Goal: Navigation & Orientation: Find specific page/section

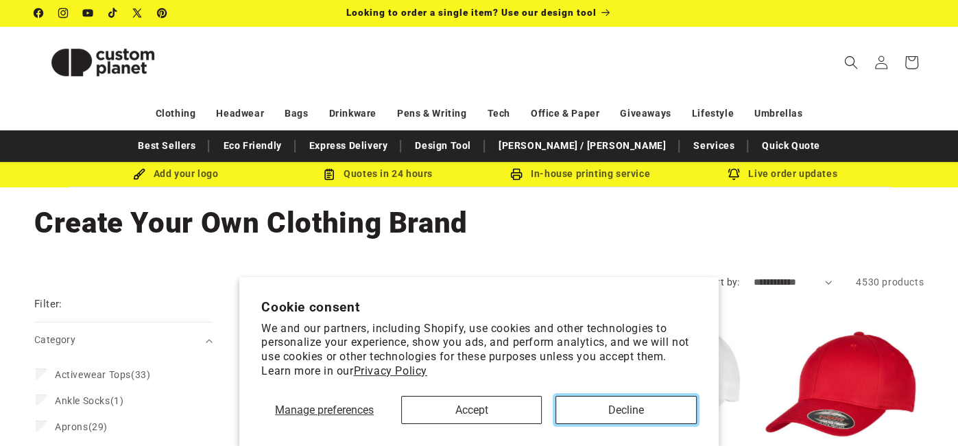
click at [628, 404] on button "Decline" at bounding box center [626, 410] width 141 height 28
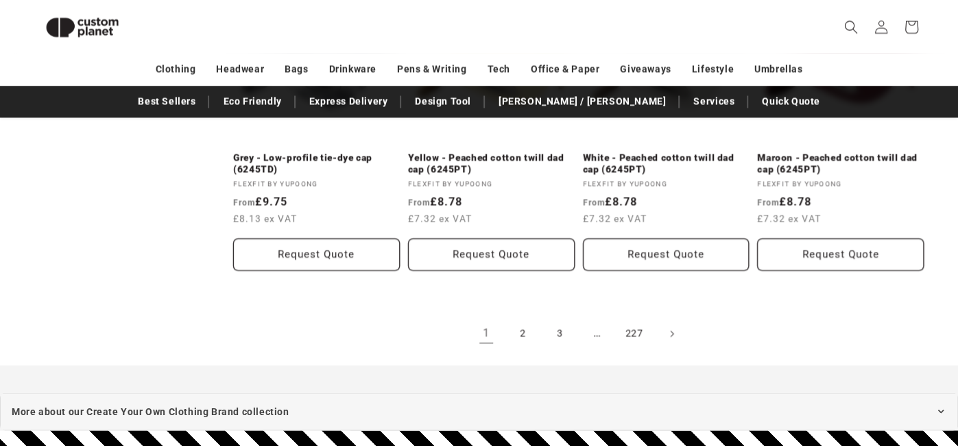
scroll to position [1586, 0]
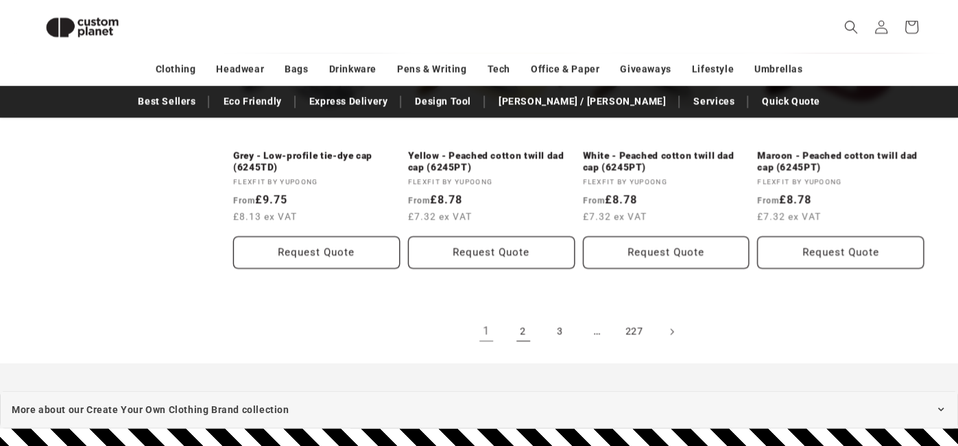
click at [517, 329] on link "2" at bounding box center [523, 331] width 30 height 30
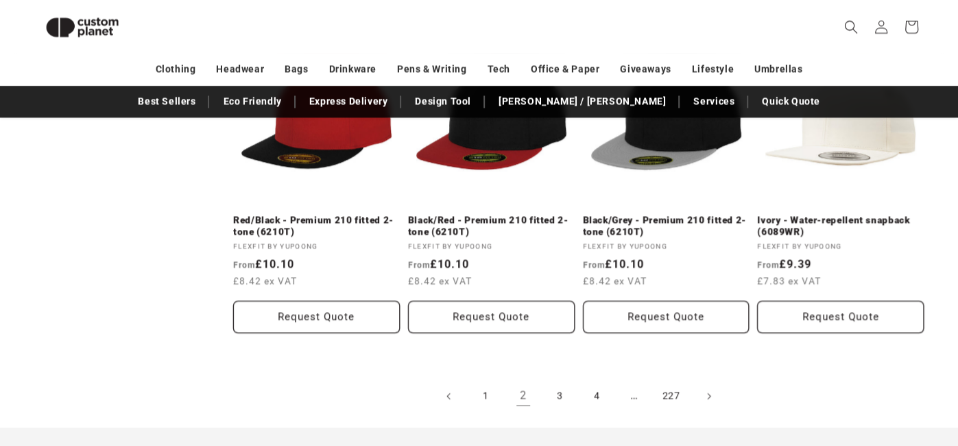
scroll to position [1529, 0]
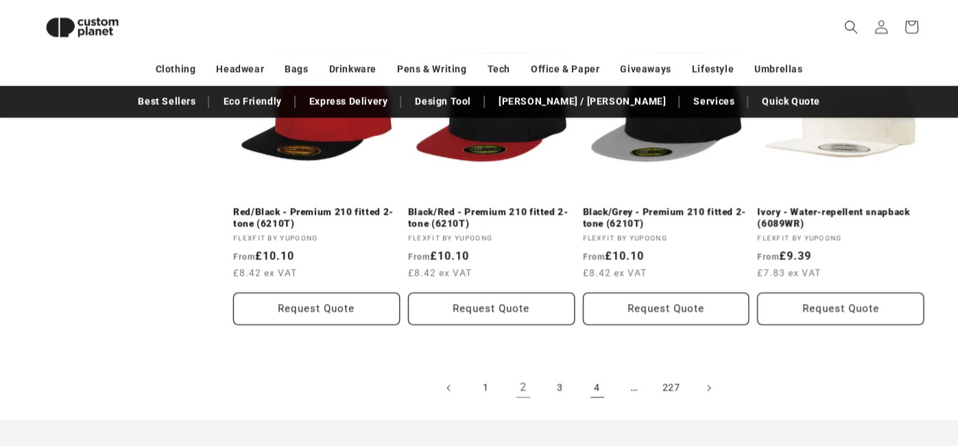
click at [593, 388] on link "4" at bounding box center [597, 387] width 30 height 30
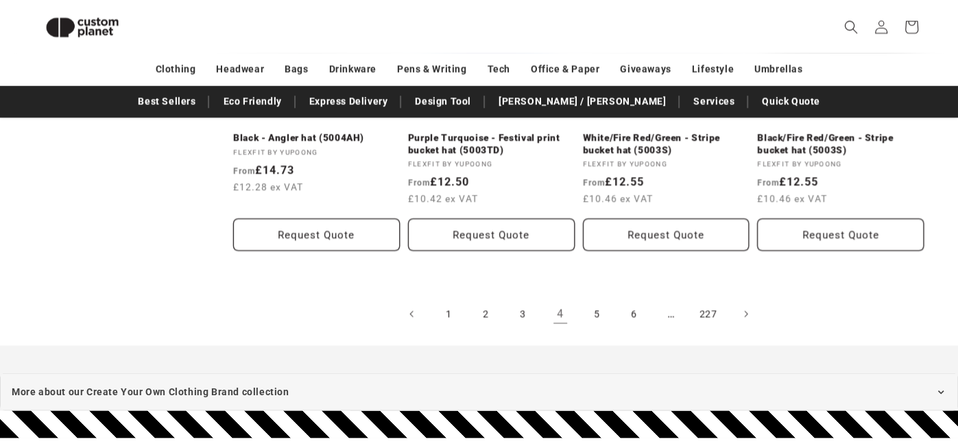
scroll to position [1593, 0]
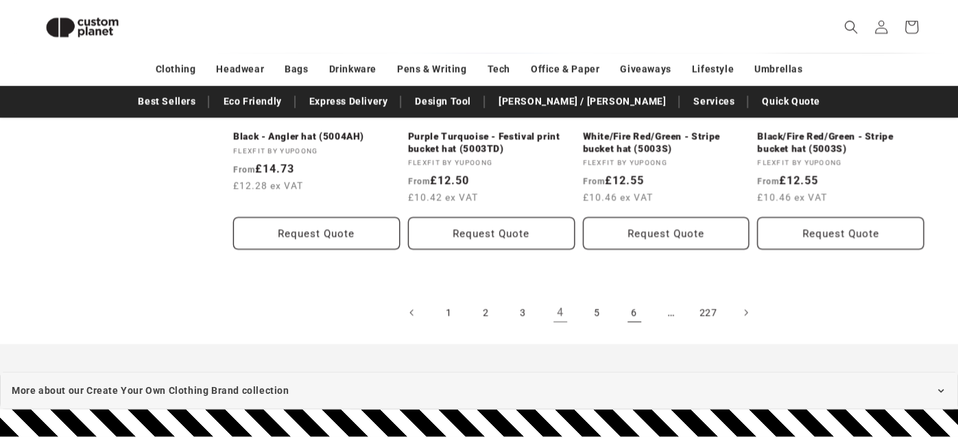
click at [641, 312] on link "6" at bounding box center [634, 312] width 30 height 30
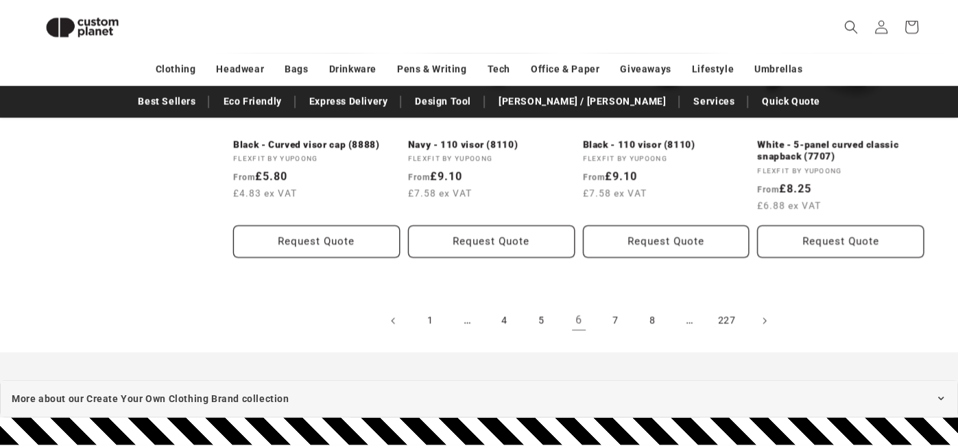
scroll to position [1587, 0]
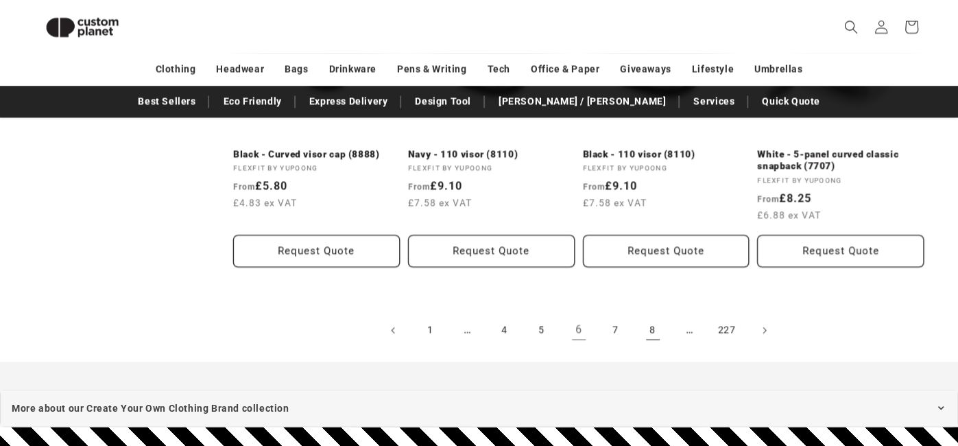
click at [656, 333] on link "8" at bounding box center [653, 330] width 30 height 30
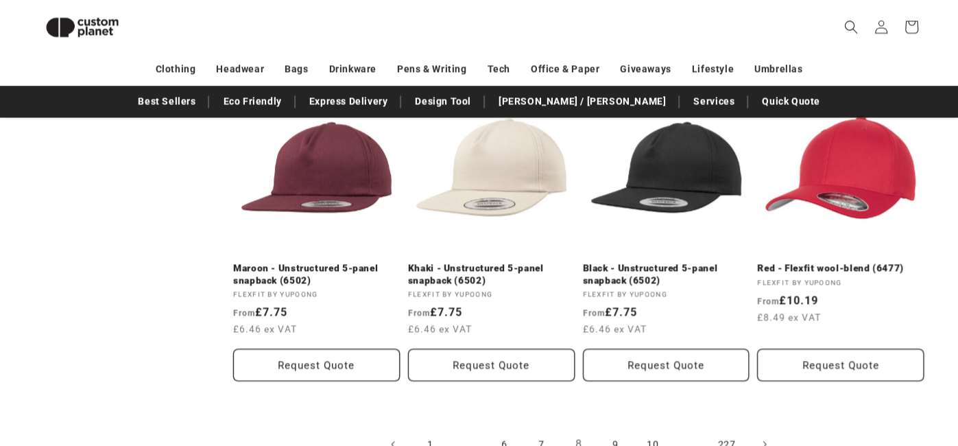
scroll to position [1462, 0]
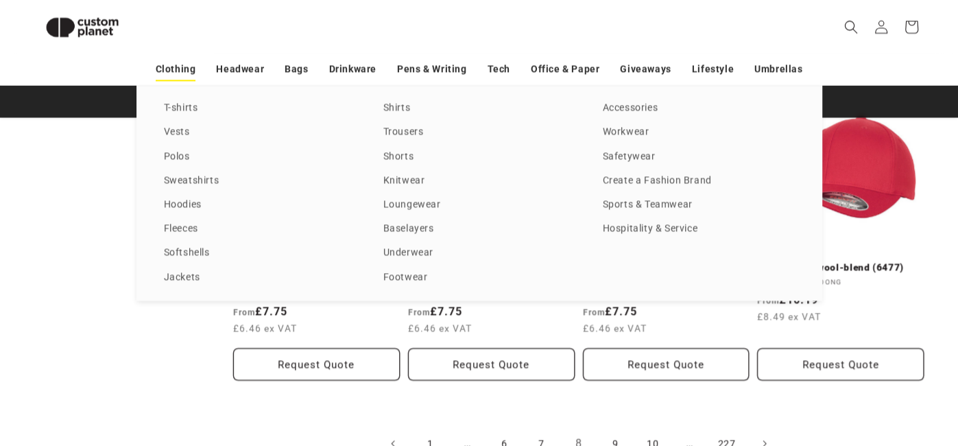
click at [170, 67] on link "Clothing" at bounding box center [176, 69] width 40 height 24
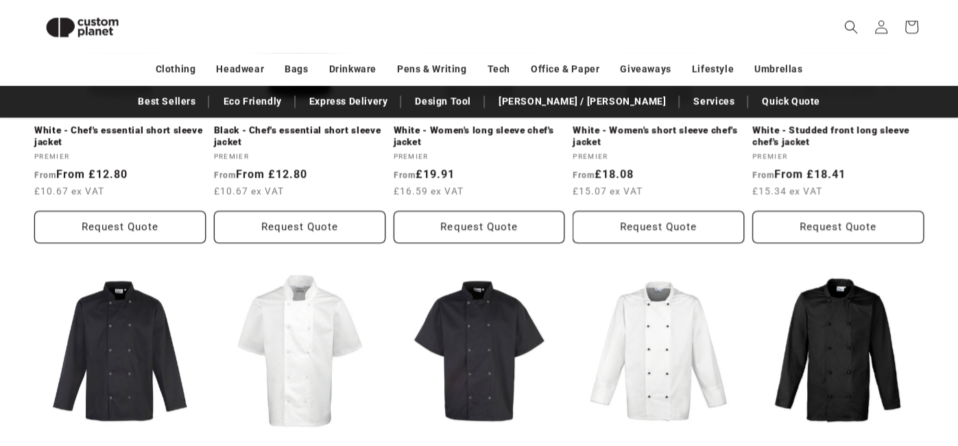
scroll to position [1468, 0]
